Goal: Task Accomplishment & Management: Manage account settings

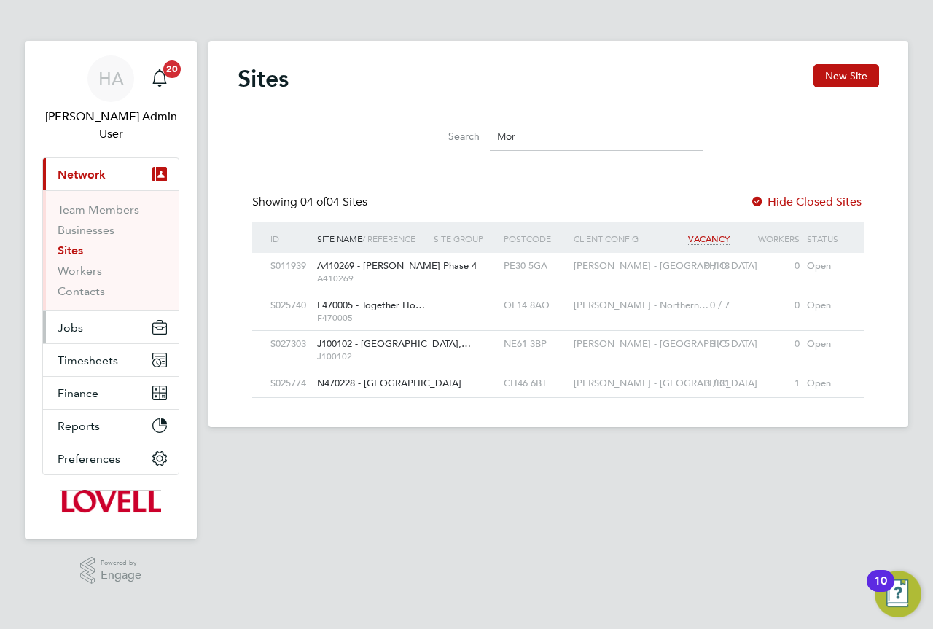
click at [84, 311] on button "Jobs" at bounding box center [111, 327] width 136 height 32
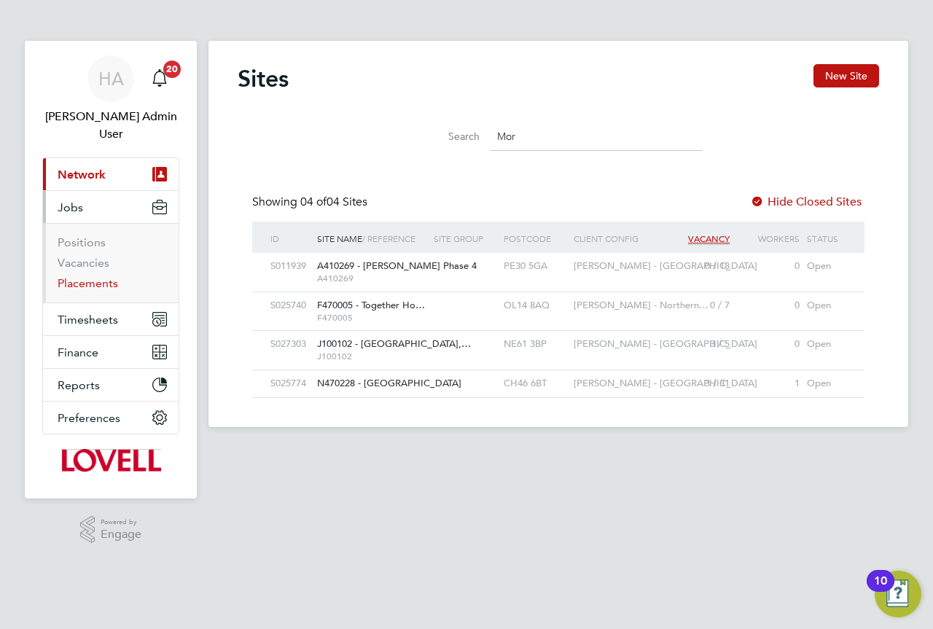
click at [73, 276] on link "Placements" at bounding box center [88, 283] width 60 height 14
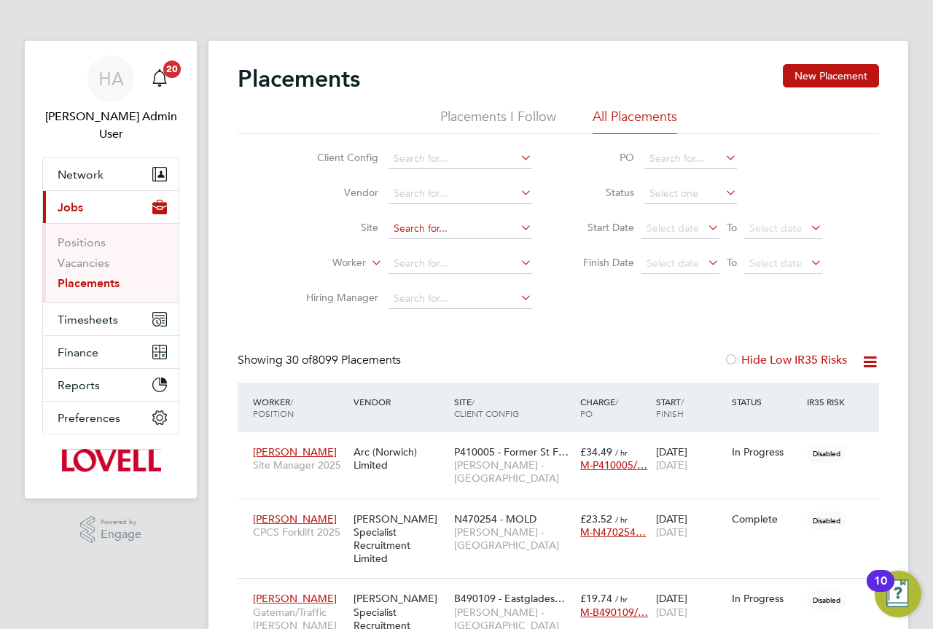
scroll to position [7, 7]
click at [400, 262] on input at bounding box center [460, 264] width 144 height 20
click at [455, 281] on li "Michael Elli s" at bounding box center [460, 283] width 145 height 20
type input "Michael Ellis"
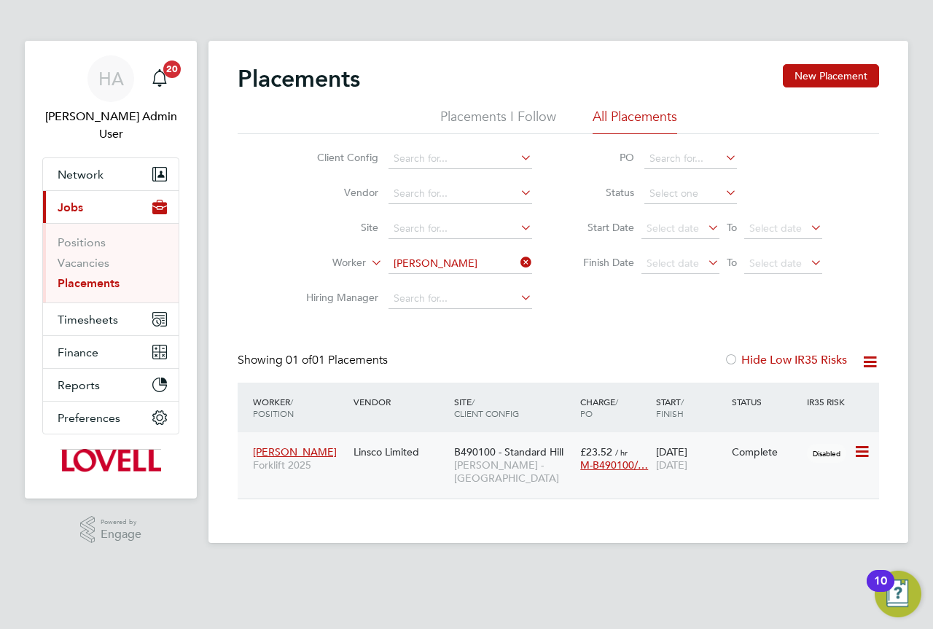
click at [398, 452] on div "Linsco Limited" at bounding box center [400, 452] width 101 height 28
click at [126, 79] on div "HA" at bounding box center [110, 78] width 47 height 47
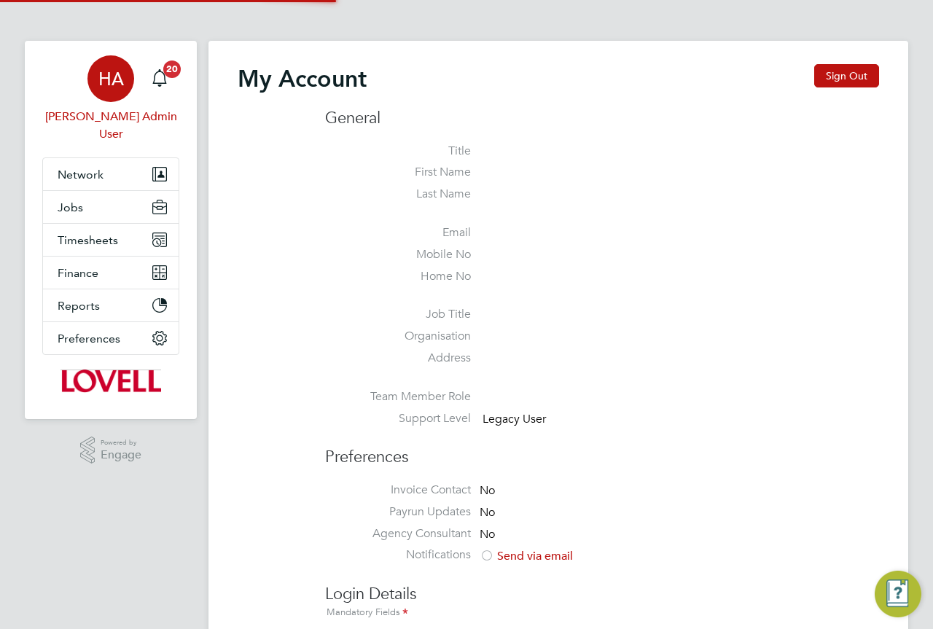
click at [811, 79] on div "My Account Sign Out" at bounding box center [558, 86] width 641 height 44
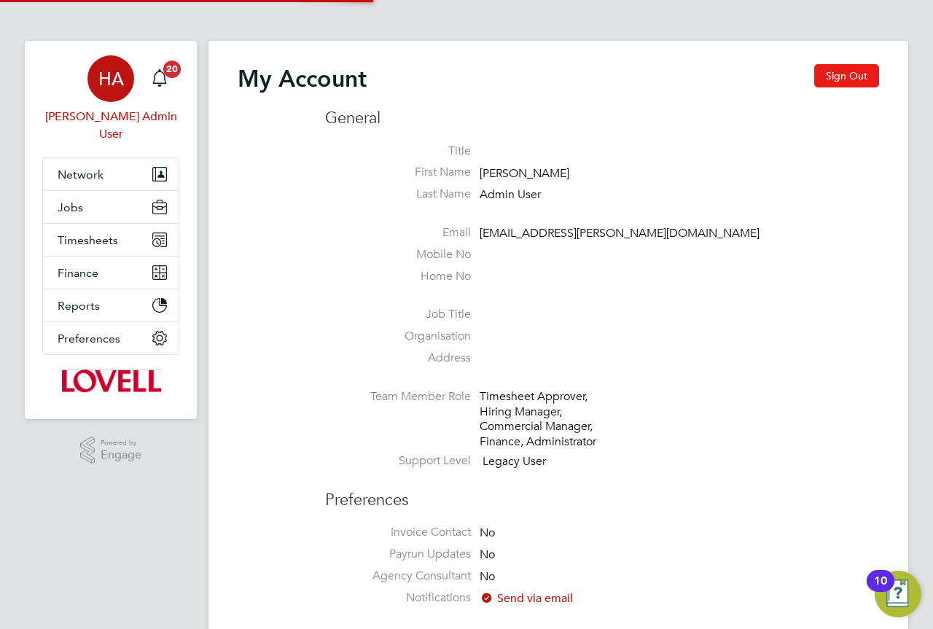
click at [831, 78] on button "Sign Out" at bounding box center [846, 75] width 65 height 23
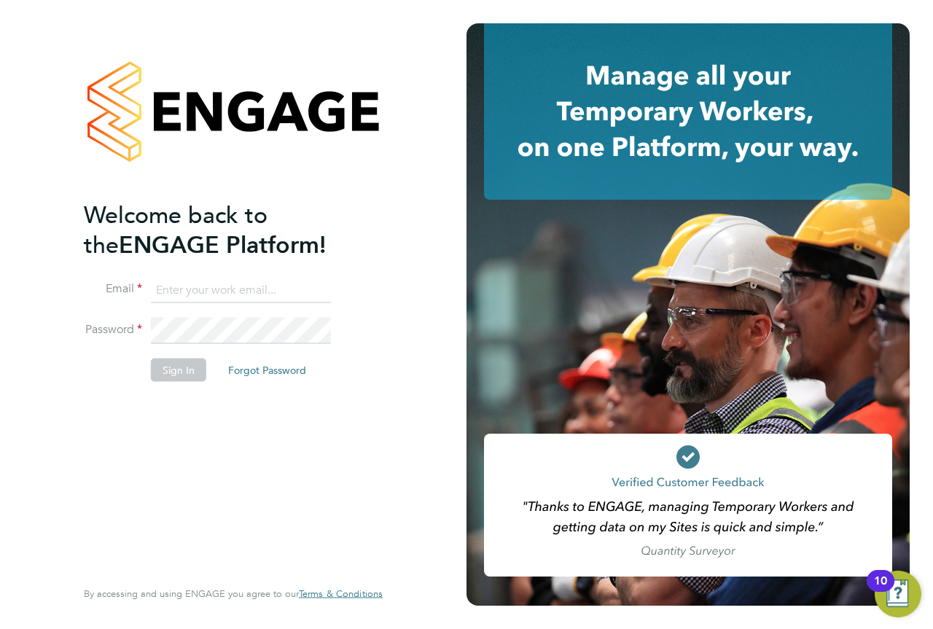
drag, startPoint x: 226, startPoint y: 286, endPoint x: 235, endPoint y: 302, distance: 18.3
click at [226, 286] on input at bounding box center [241, 290] width 180 height 26
type input "engagemasterlogins@hays.com"
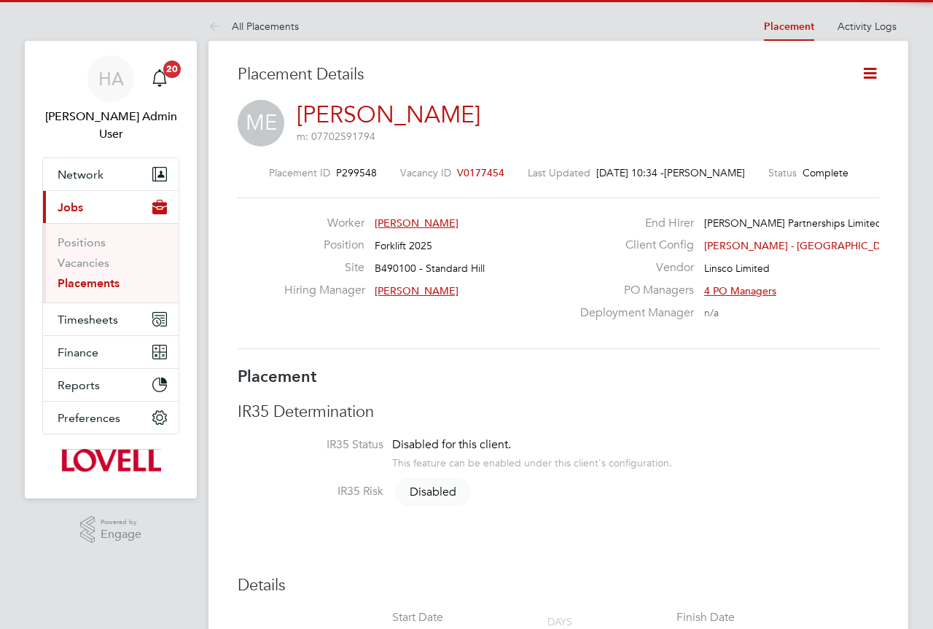
click at [863, 76] on icon at bounding box center [869, 73] width 18 height 18
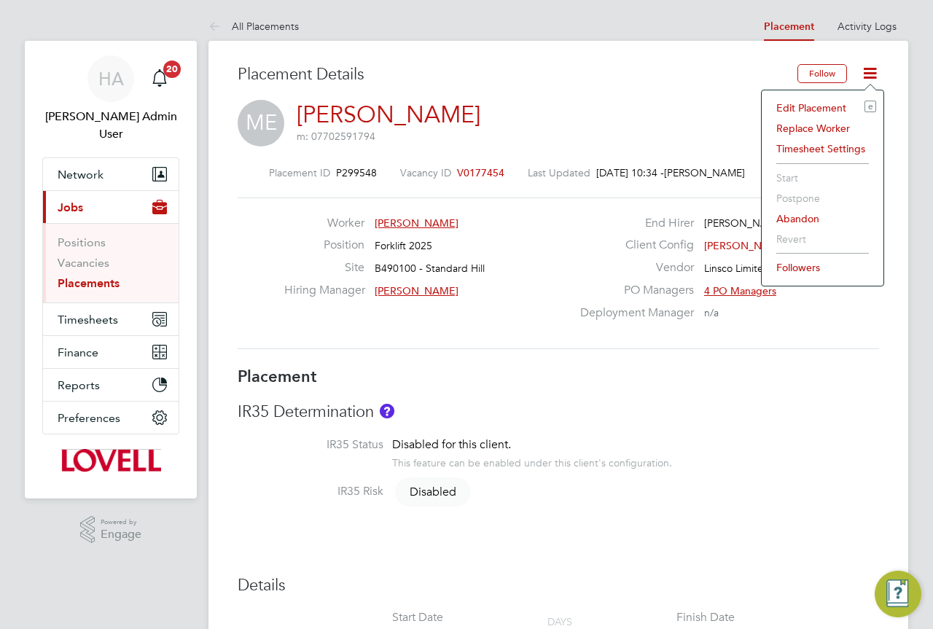
click at [786, 107] on li "Edit Placement e" at bounding box center [822, 108] width 107 height 20
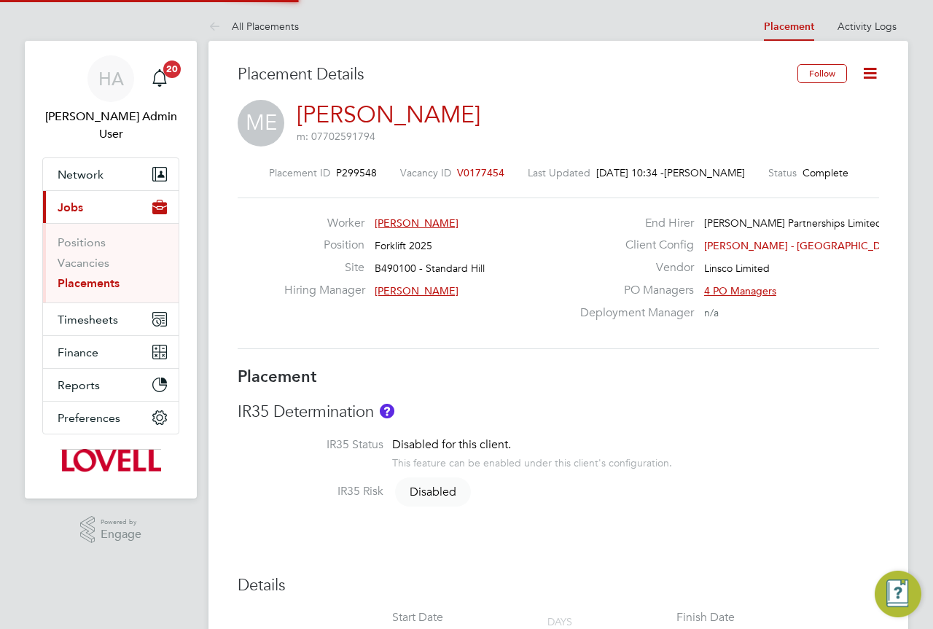
type input "Paul Clethro"
type input "Charlie Workman"
type input "29 Jul 2025"
type input "[DATE]"
type input "08:00"
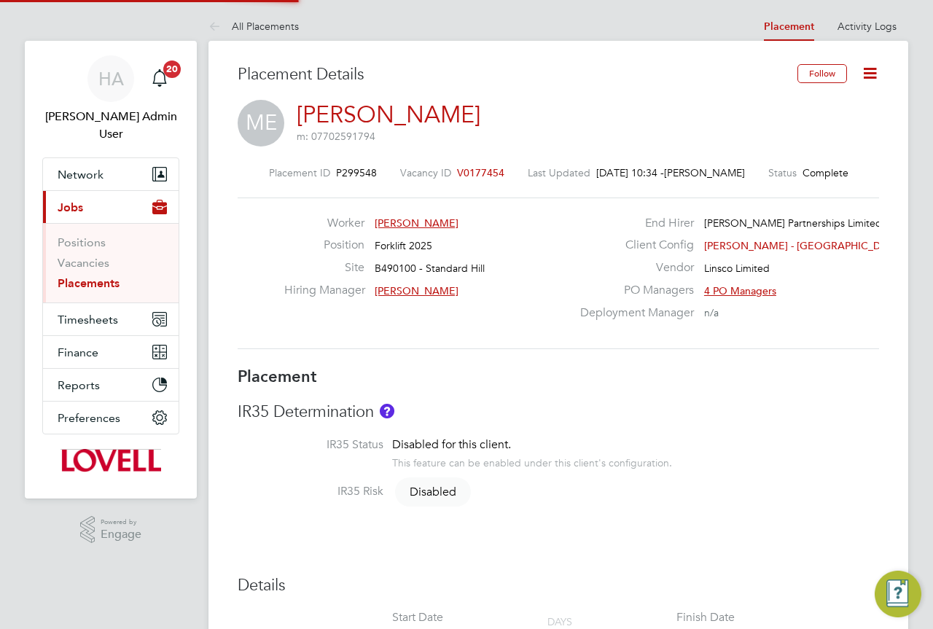
type input "17:00"
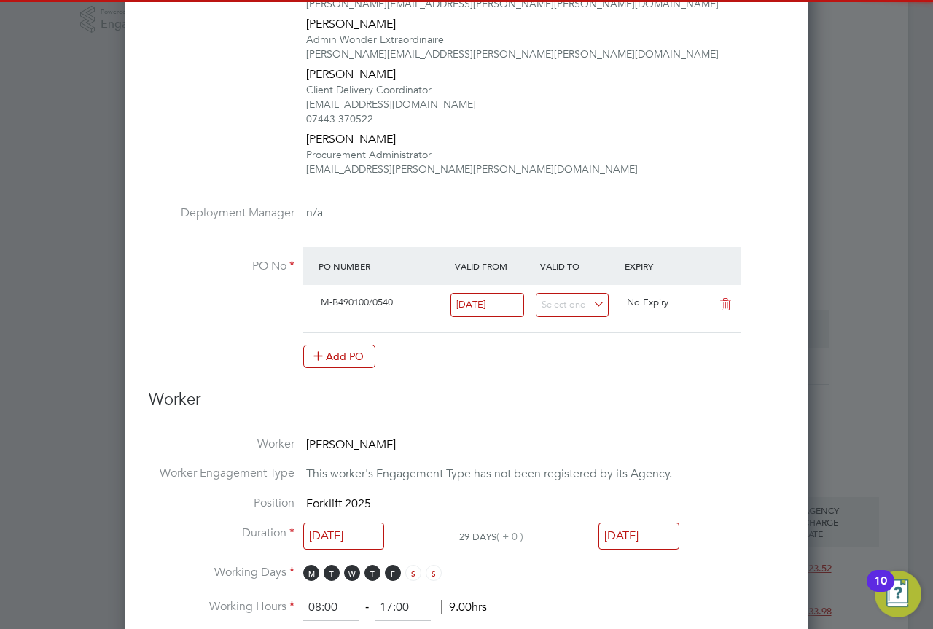
click at [652, 536] on input "[DATE]" at bounding box center [638, 535] width 81 height 27
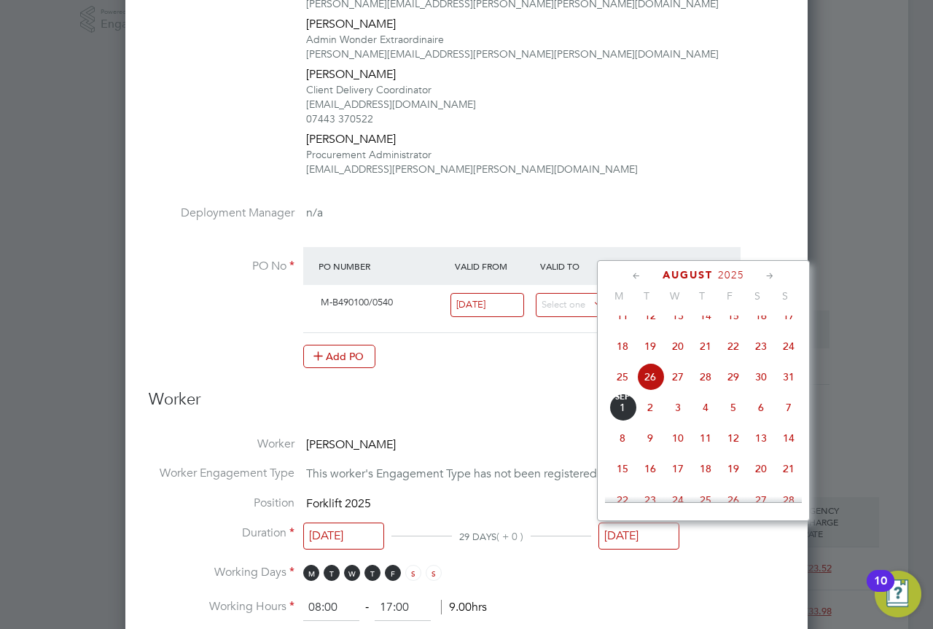
click at [734, 421] on span "5" at bounding box center [733, 407] width 28 height 28
type input "05 Sep 2025"
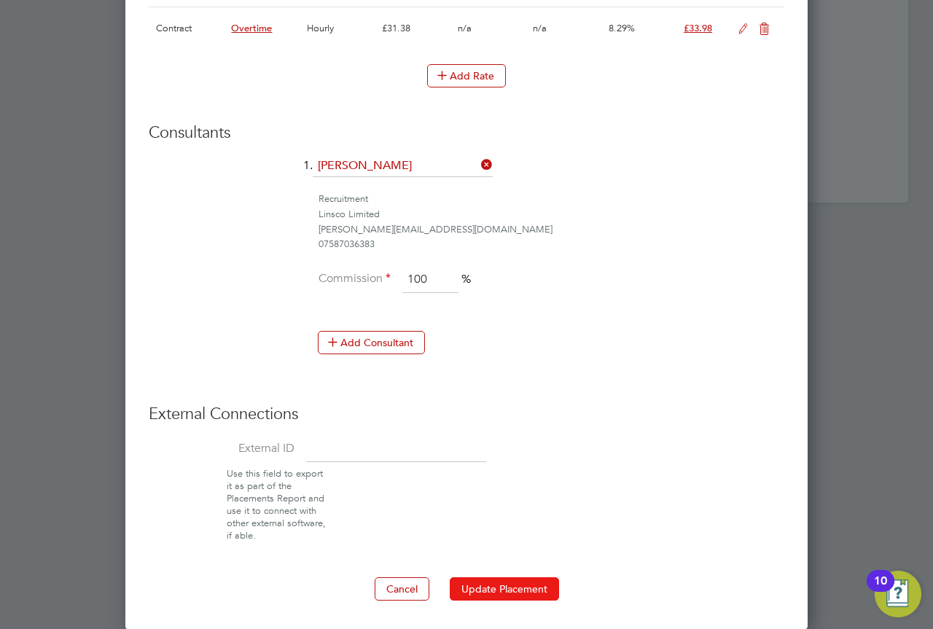
click at [549, 581] on button "Update Placement" at bounding box center [504, 588] width 109 height 23
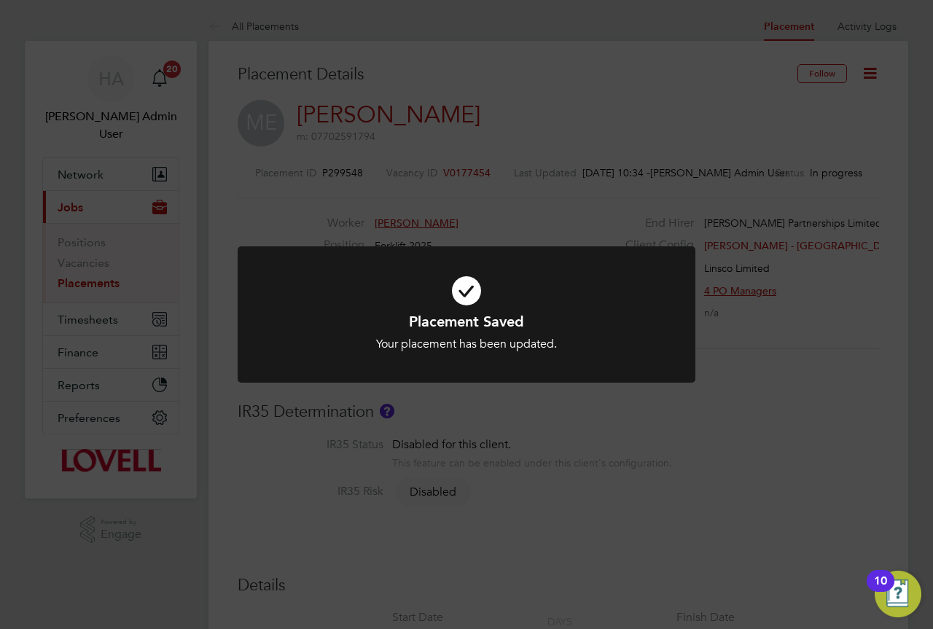
click at [504, 466] on div "Placement Saved Your placement has been updated. Cancel Okay" at bounding box center [466, 314] width 933 height 629
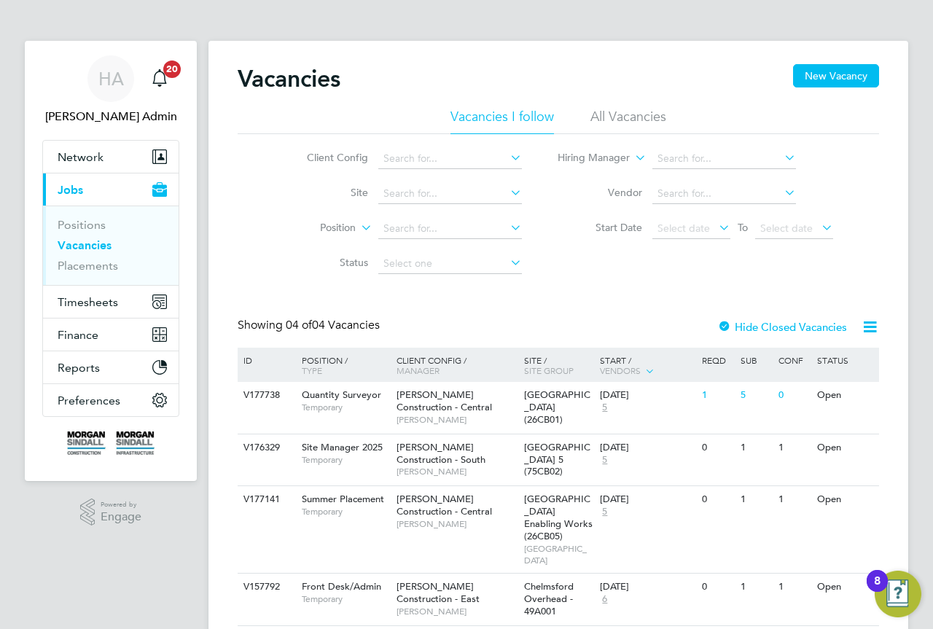
click at [90, 274] on ul "Positions Vacancies Placements" at bounding box center [111, 244] width 136 height 79
click at [90, 271] on link "Placements" at bounding box center [88, 266] width 60 height 14
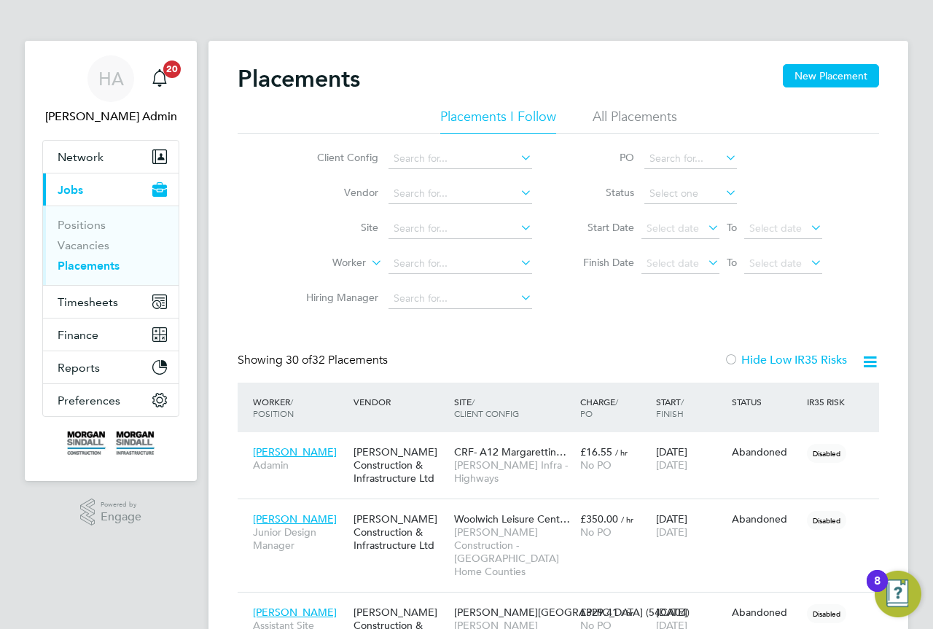
drag, startPoint x: 617, startPoint y: 113, endPoint x: 545, endPoint y: 151, distance: 81.5
click at [617, 113] on li "All Placements" at bounding box center [634, 121] width 85 height 26
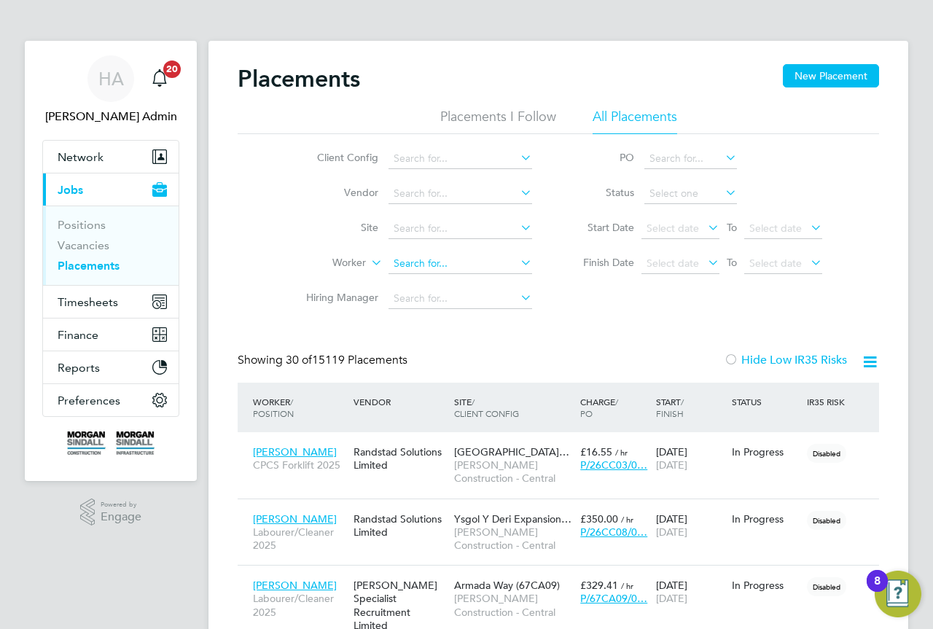
click at [399, 262] on input at bounding box center [460, 264] width 144 height 20
paste input "[PERSON_NAME]"
type input "[PERSON_NAME]"
click at [471, 279] on li "[PERSON_NAME]" at bounding box center [460, 283] width 145 height 20
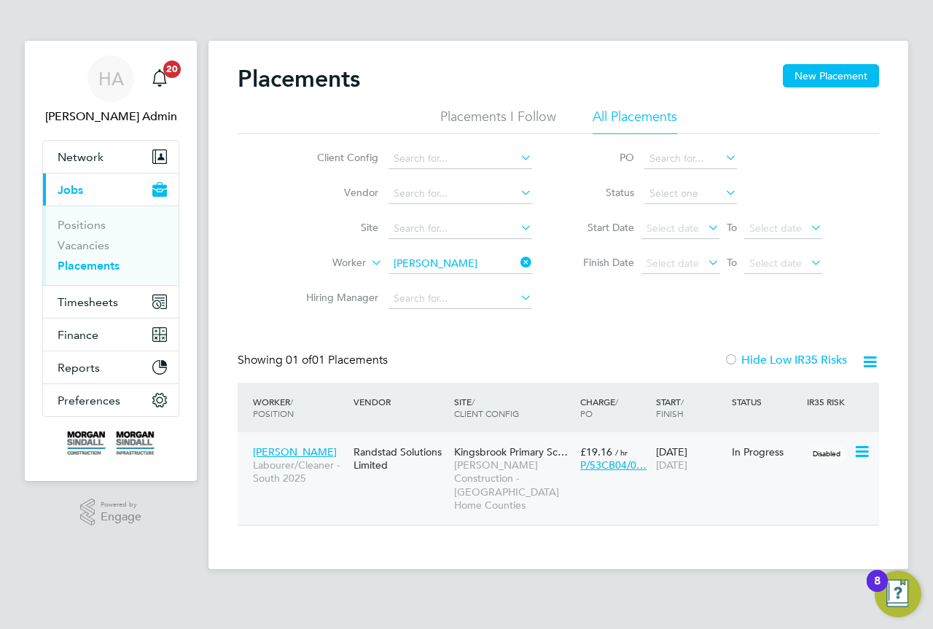
click at [469, 479] on span "[PERSON_NAME] Construction - [GEOGRAPHIC_DATA] Home Counties" at bounding box center [513, 484] width 119 height 53
click at [96, 298] on span "Timesheets" at bounding box center [88, 302] width 60 height 14
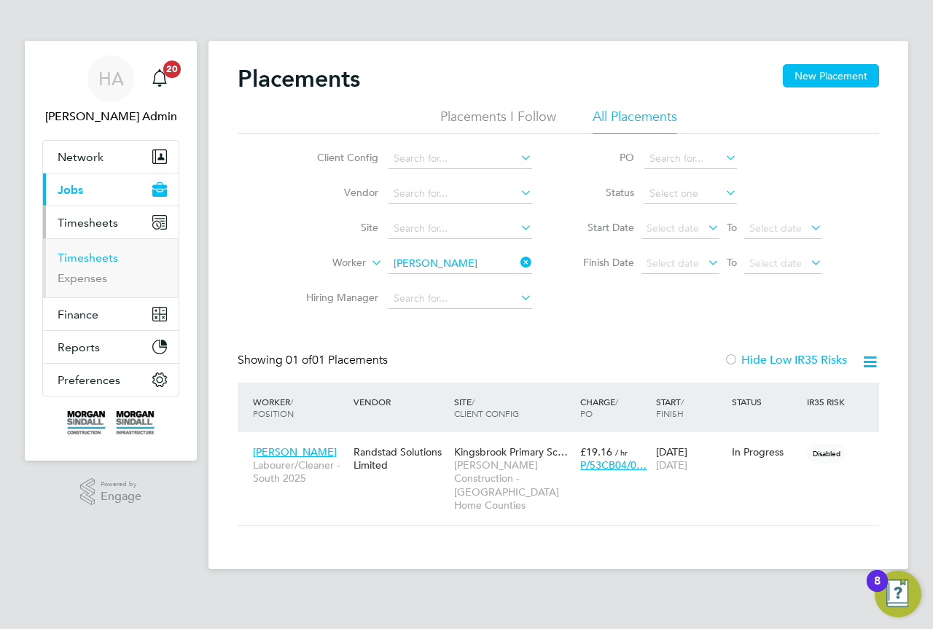
click at [85, 262] on link "Timesheets" at bounding box center [88, 258] width 60 height 14
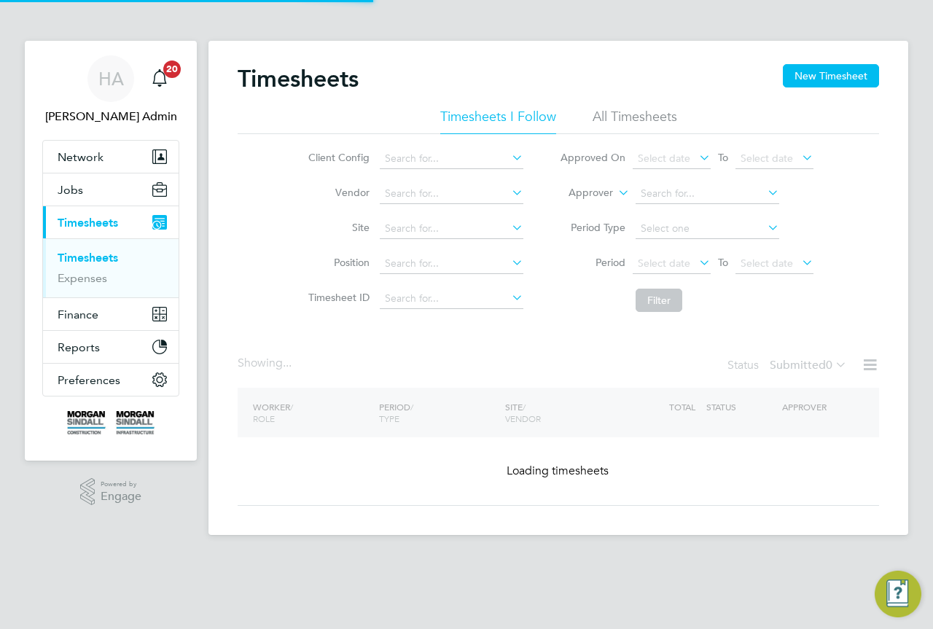
click at [639, 116] on li "All Timesheets" at bounding box center [634, 121] width 85 height 26
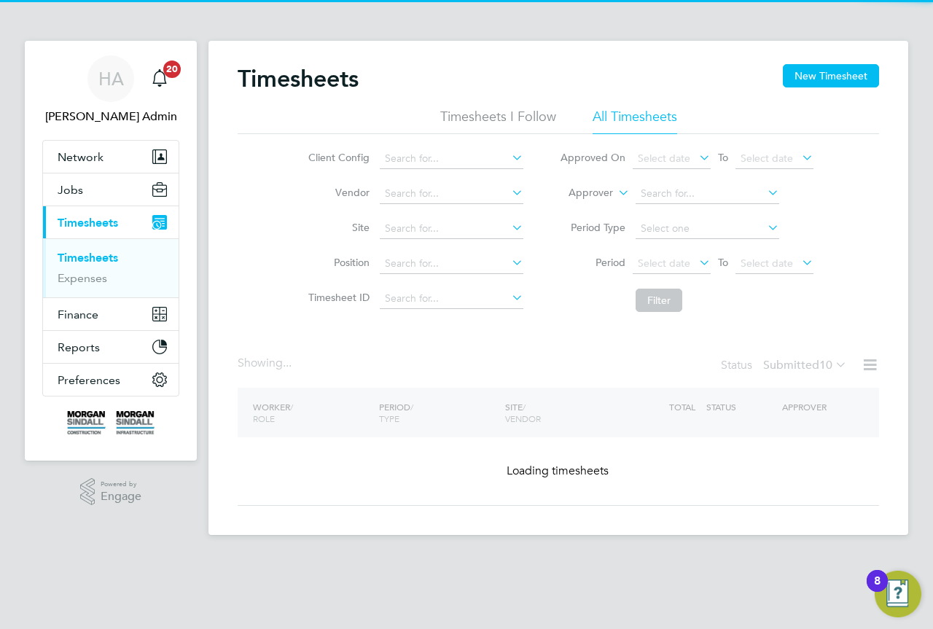
click at [615, 195] on icon at bounding box center [615, 188] width 0 height 13
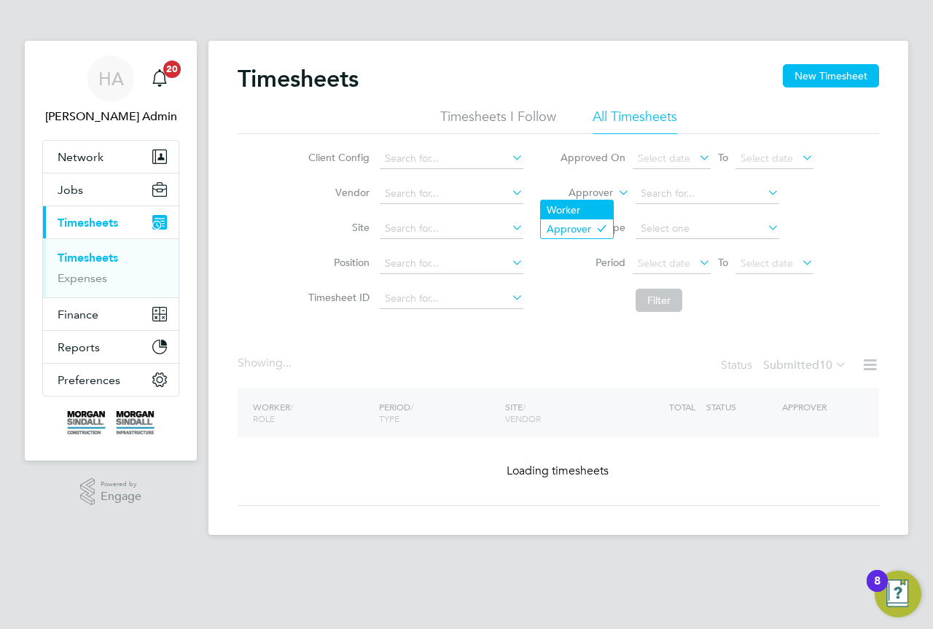
click at [589, 204] on li "Worker" at bounding box center [577, 209] width 72 height 19
click at [649, 188] on input at bounding box center [707, 194] width 144 height 20
paste input "[PERSON_NAME]"
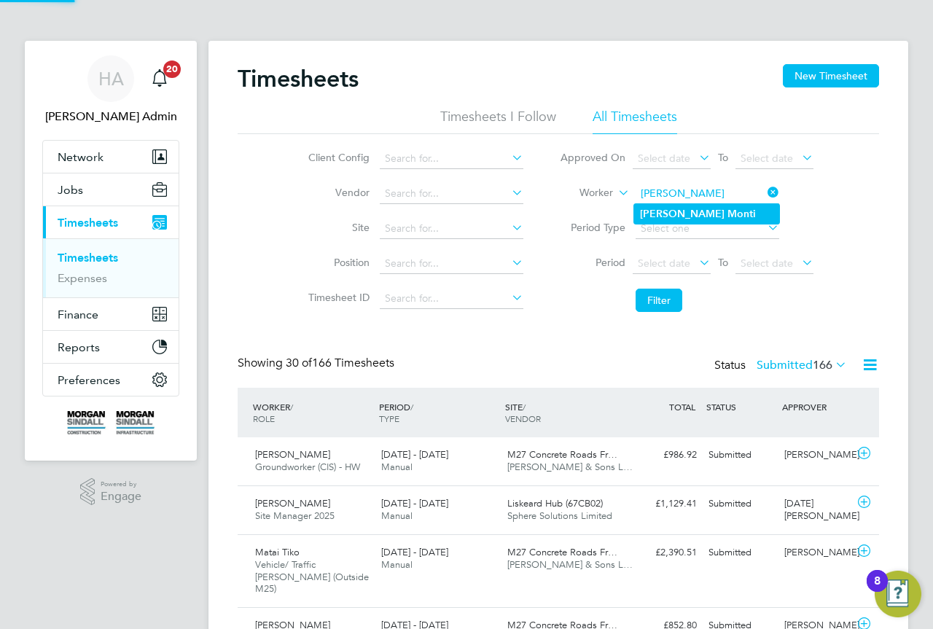
type input "[PERSON_NAME]"
click at [727, 212] on b "Monti" at bounding box center [741, 214] width 28 height 12
click at [655, 297] on button "Filter" at bounding box center [658, 300] width 47 height 23
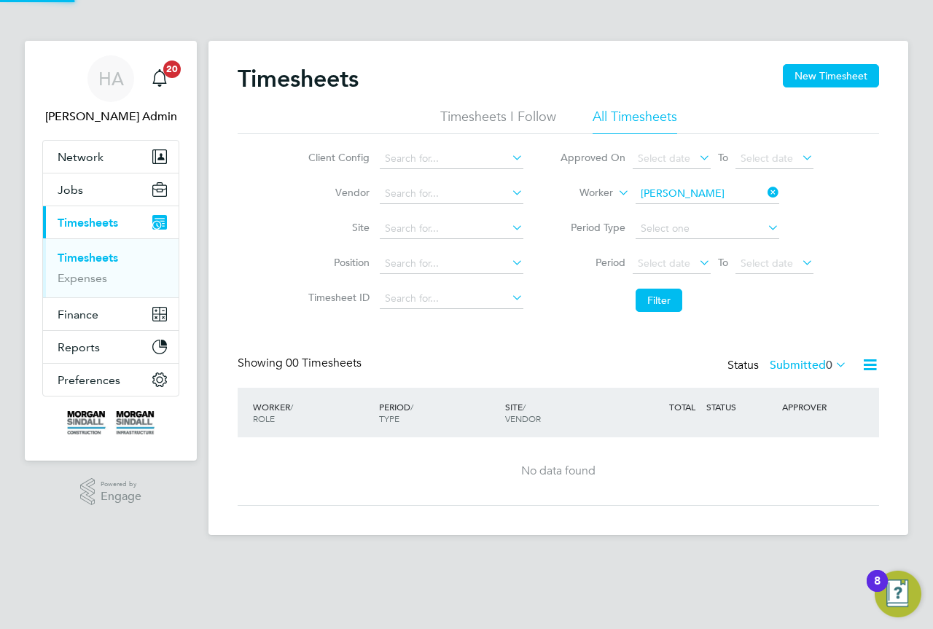
click at [788, 368] on label "Submitted 0" at bounding box center [807, 365] width 77 height 15
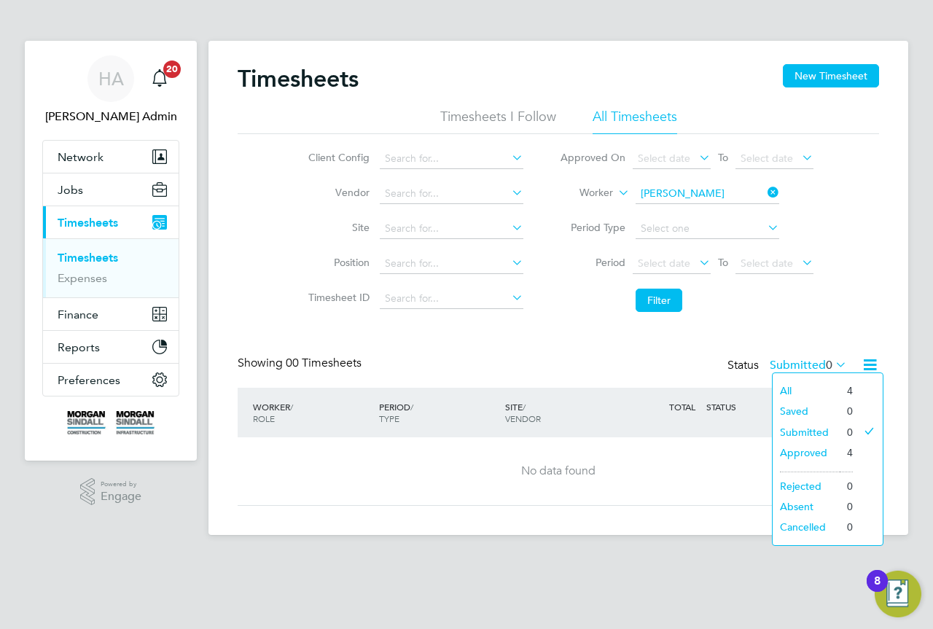
click at [786, 387] on li "All" at bounding box center [805, 390] width 67 height 20
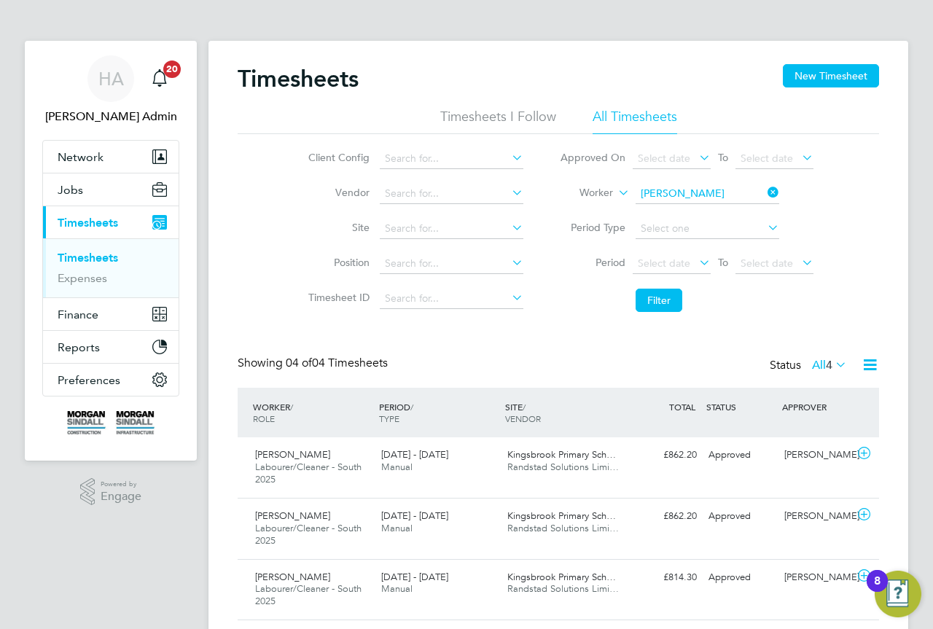
click at [764, 190] on icon at bounding box center [764, 192] width 0 height 20
click at [447, 230] on input at bounding box center [452, 229] width 144 height 20
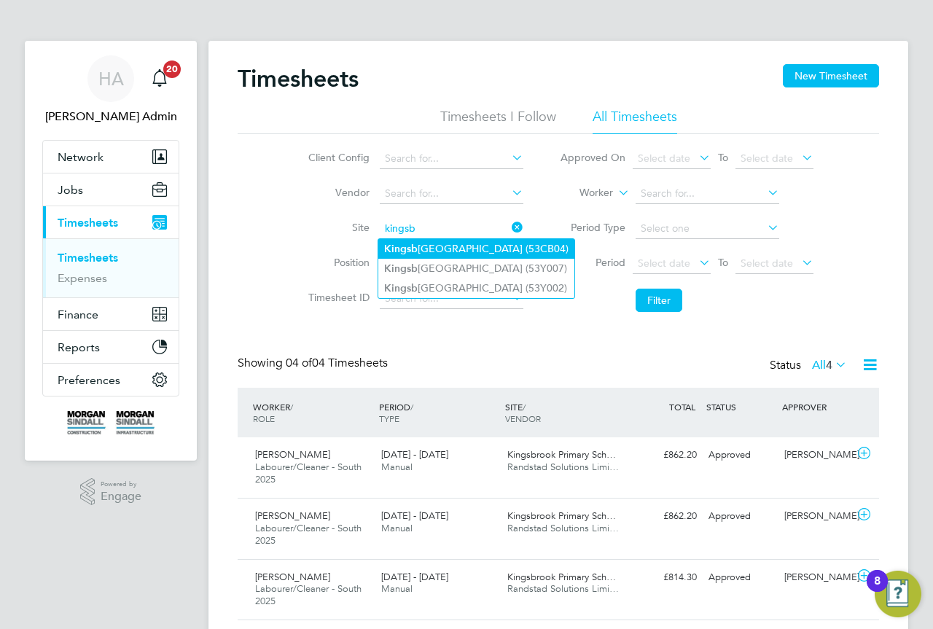
click at [441, 249] on li "[GEOGRAPHIC_DATA] (53CB04)" at bounding box center [476, 249] width 196 height 20
type input "[GEOGRAPHIC_DATA] (53CB04)"
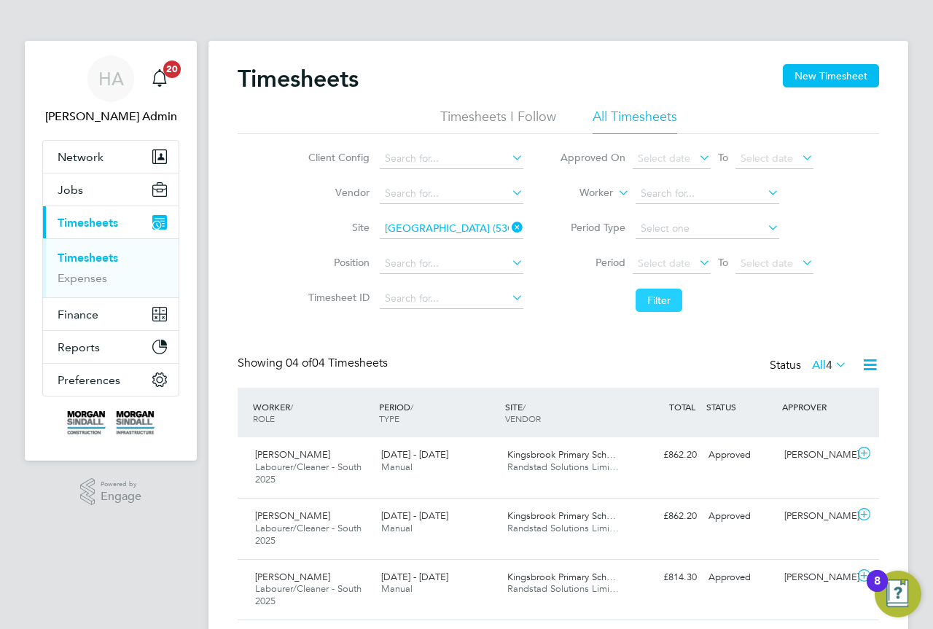
click at [642, 301] on button "Filter" at bounding box center [658, 300] width 47 height 23
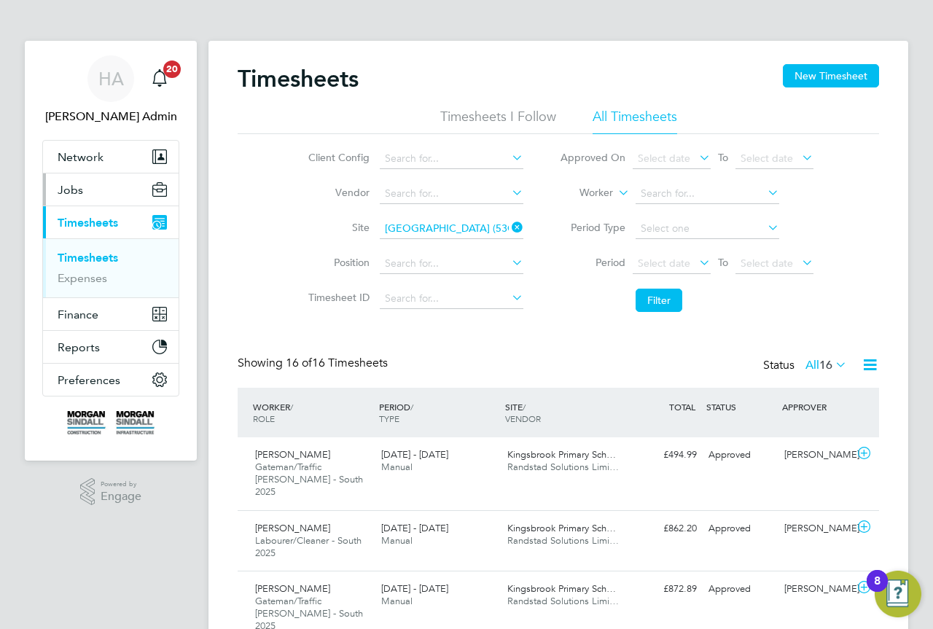
click at [75, 197] on button "Jobs" at bounding box center [111, 189] width 136 height 32
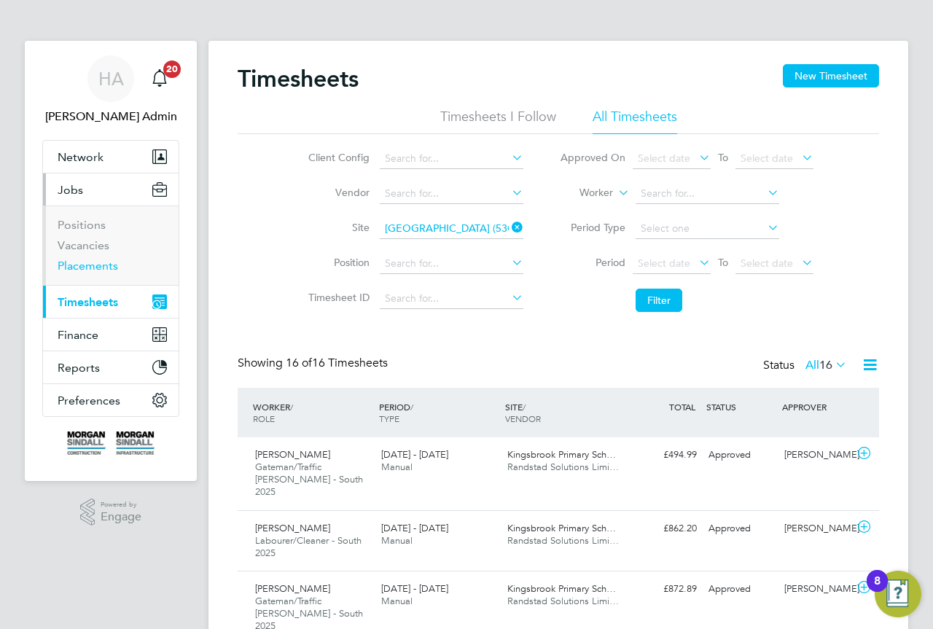
click at [94, 265] on link "Placements" at bounding box center [88, 266] width 60 height 14
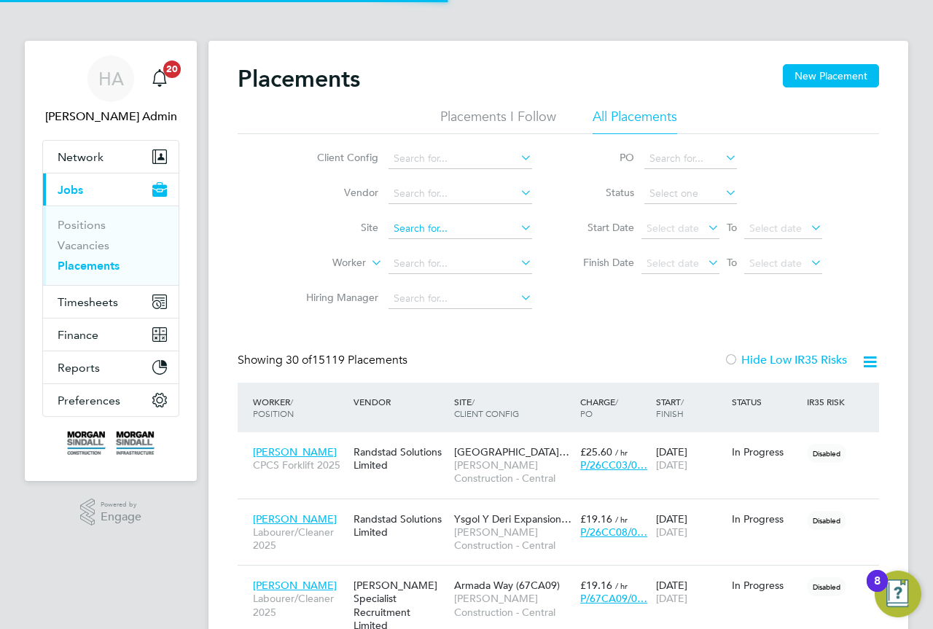
click at [410, 224] on input at bounding box center [460, 229] width 144 height 20
click at [501, 238] on li "[GEOGRAPHIC_DATA] (53CB04)" at bounding box center [496, 248] width 217 height 20
type input "[GEOGRAPHIC_DATA] (53CB04)"
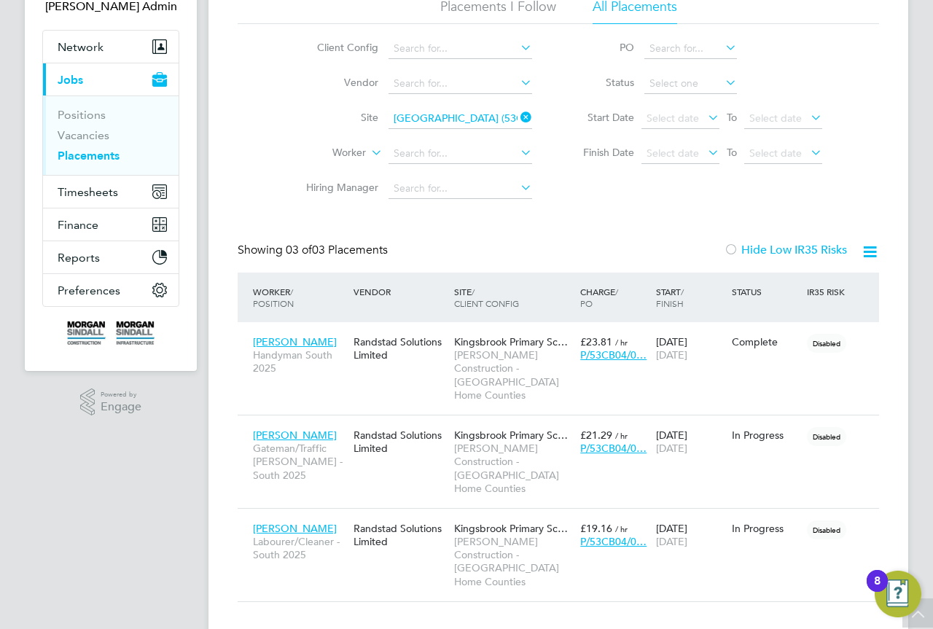
click at [582, 252] on div "Showing 03 of 03 Placements Hide Low IR35 Risks" at bounding box center [558, 258] width 641 height 30
click at [517, 114] on icon at bounding box center [517, 117] width 0 height 20
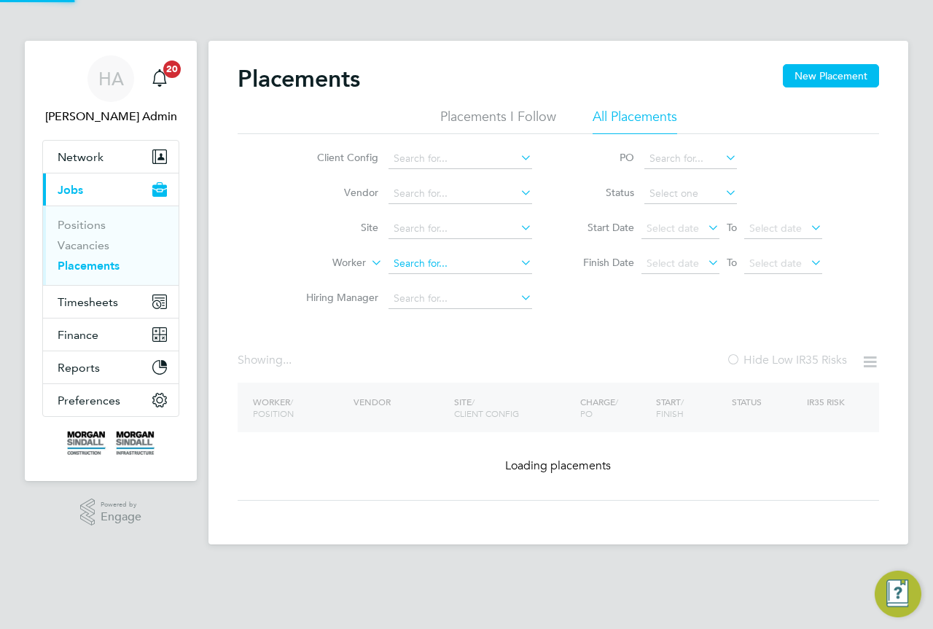
click at [432, 256] on input at bounding box center [460, 264] width 144 height 20
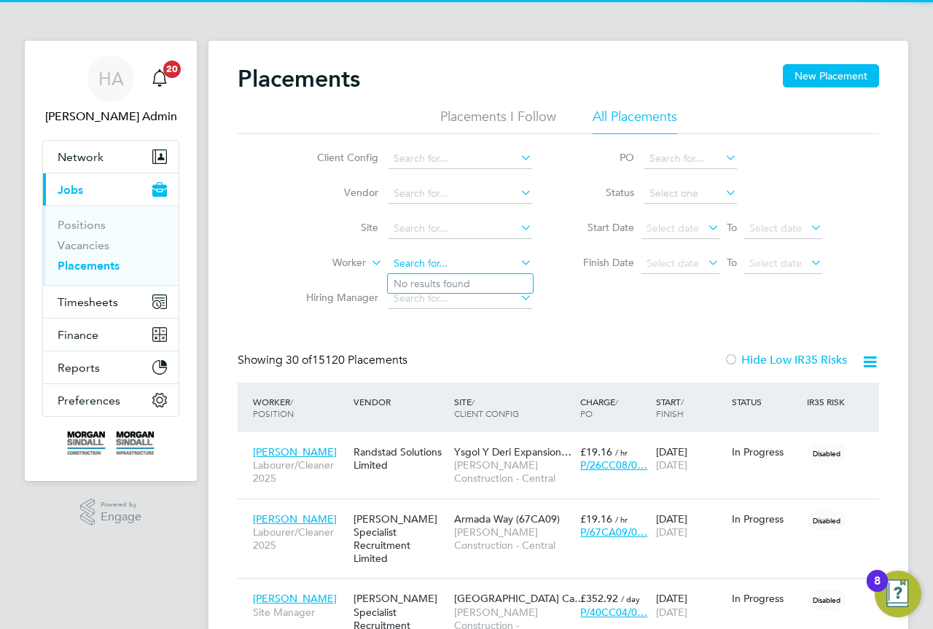
scroll to position [55, 127]
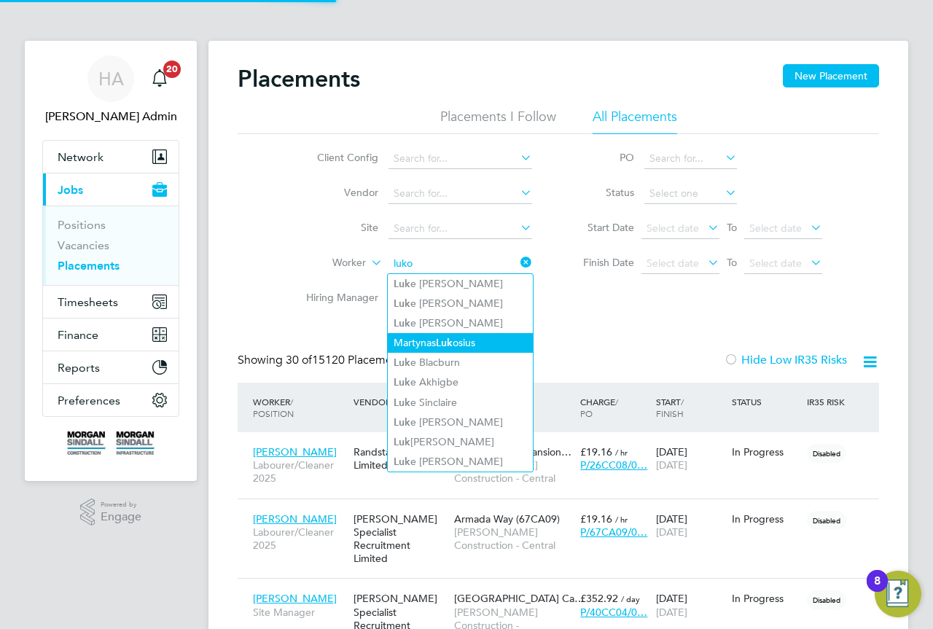
click at [447, 333] on li "[PERSON_NAME] [PERSON_NAME]" at bounding box center [460, 343] width 145 height 20
type input "[PERSON_NAME]"
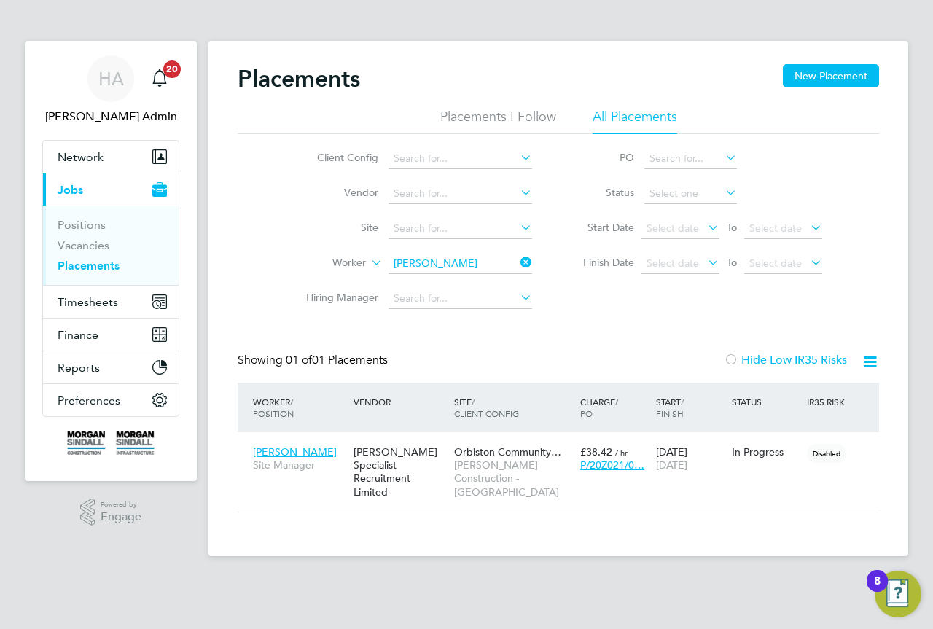
click at [513, 528] on div "Placements New Placement Placements I Follow All Placements Client Config Vendo…" at bounding box center [557, 298] width 699 height 515
